Goal: Task Accomplishment & Management: Use online tool/utility

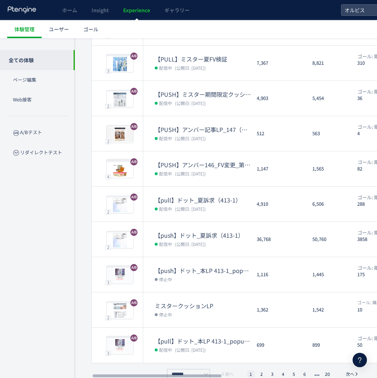
scroll to position [118, 0]
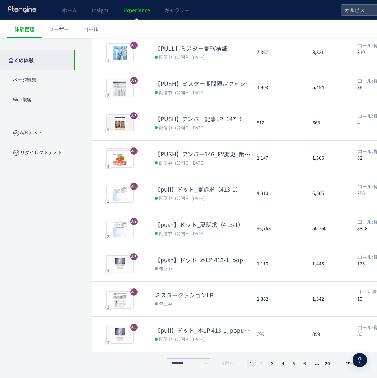
click at [269, 360] on li "2" at bounding box center [272, 362] width 7 height 7
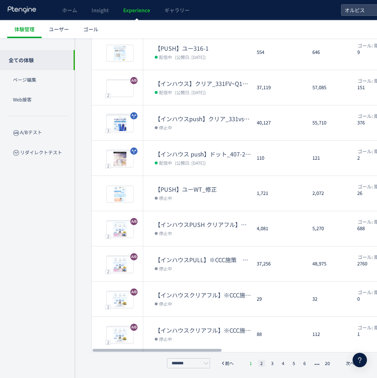
click at [248, 359] on li "1" at bounding box center [250, 362] width 7 height 7
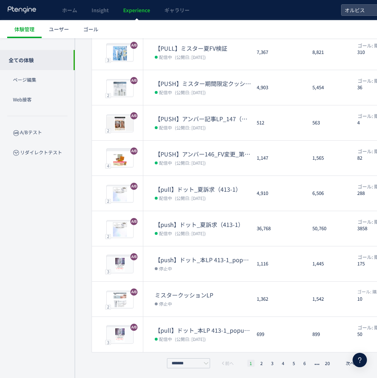
click at [250, 361] on li "1" at bounding box center [250, 362] width 7 height 7
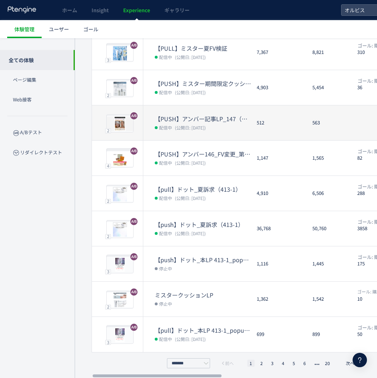
scroll to position [0, 0]
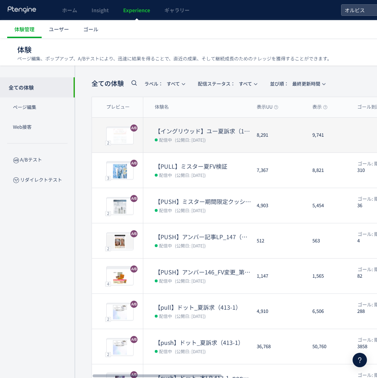
click at [213, 134] on dt "【イングリウッド】ユー夏訴求（162）" at bounding box center [203, 131] width 96 height 8
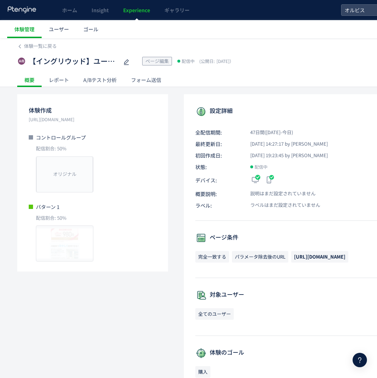
click at [108, 80] on div "A/Bテスト分析" at bounding box center [100, 80] width 48 height 14
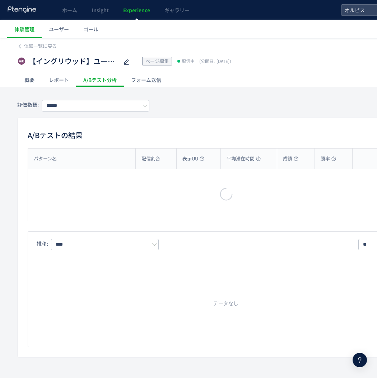
type input "**"
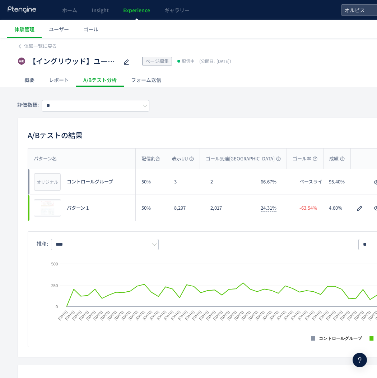
click at [59, 77] on div "レポート" at bounding box center [59, 80] width 34 height 14
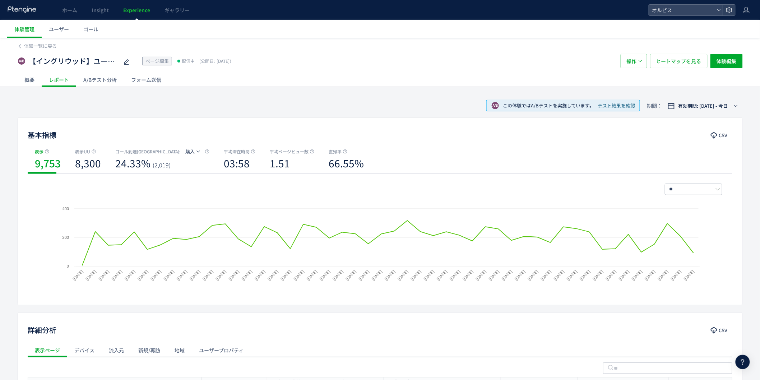
click at [88, 81] on div "A/Bテスト分析" at bounding box center [100, 80] width 48 height 14
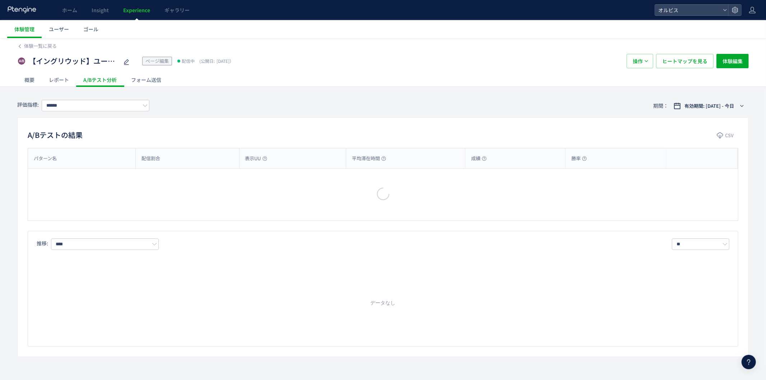
type input "**"
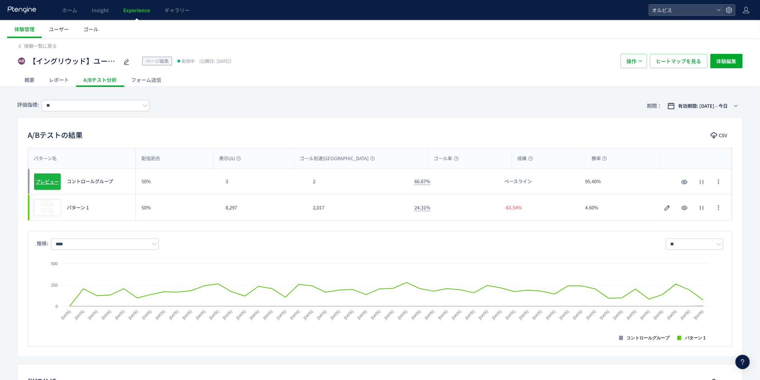
click at [51, 181] on span "プレビュー" at bounding box center [47, 181] width 23 height 7
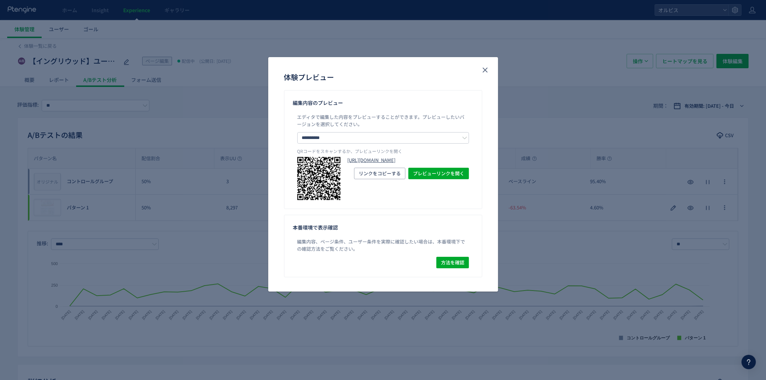
click at [365, 164] on link "[URL][DOMAIN_NAME]" at bounding box center [408, 160] width 121 height 7
click at [377, 70] on icon "close" at bounding box center [485, 70] width 9 height 9
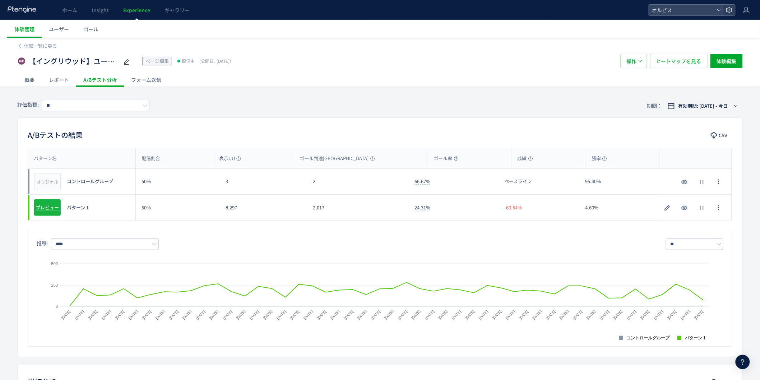
click at [50, 205] on span "プレビュー" at bounding box center [47, 207] width 23 height 7
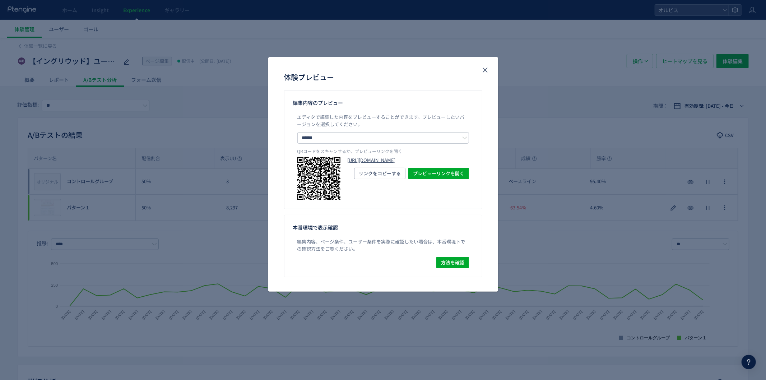
click at [365, 160] on link "[URL][DOMAIN_NAME]" at bounding box center [408, 160] width 121 height 7
click at [377, 69] on use "close" at bounding box center [485, 70] width 5 height 5
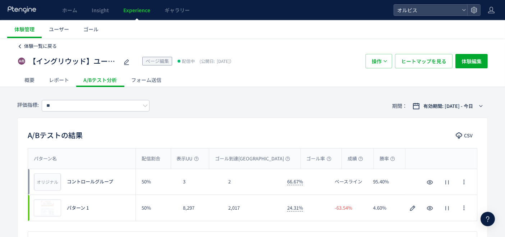
click at [44, 43] on span "体験一覧に戻る" at bounding box center [40, 45] width 33 height 7
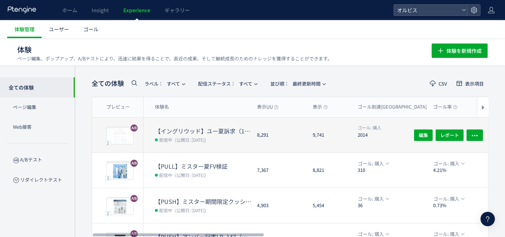
click at [203, 139] on span "(公開日: [DATE])" at bounding box center [190, 140] width 31 height 6
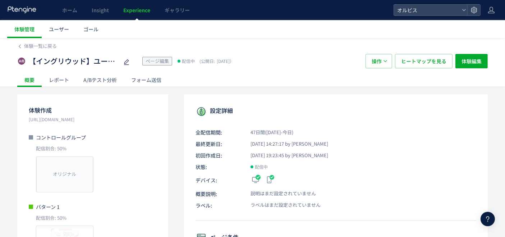
click at [108, 84] on div "A/Bテスト分析" at bounding box center [100, 80] width 48 height 14
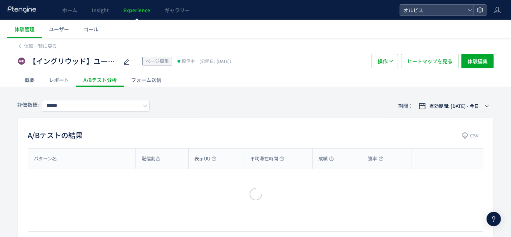
type input "**"
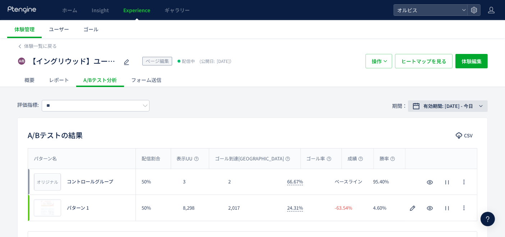
click at [377, 109] on button "有効期間: [DATE] - 今日" at bounding box center [448, 105] width 80 height 11
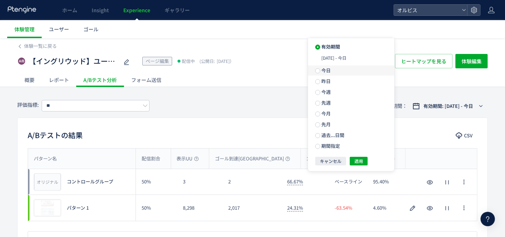
click at [346, 74] on label "今日" at bounding box center [351, 70] width 86 height 10
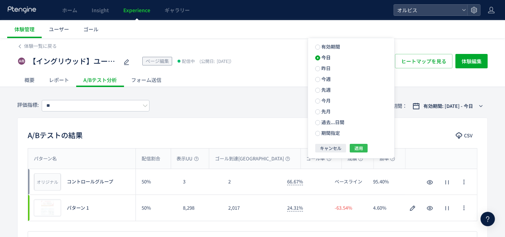
click at [359, 150] on span "適用" at bounding box center [358, 148] width 9 height 9
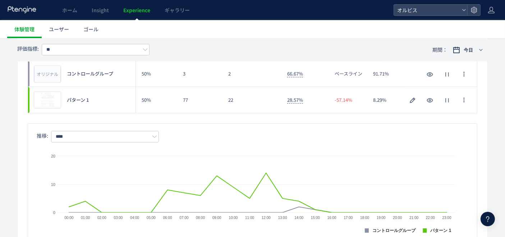
scroll to position [120, 0]
